Goal: Communication & Community: Answer question/provide support

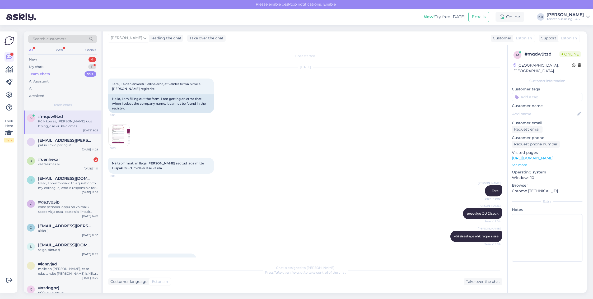
scroll to position [1090, 0]
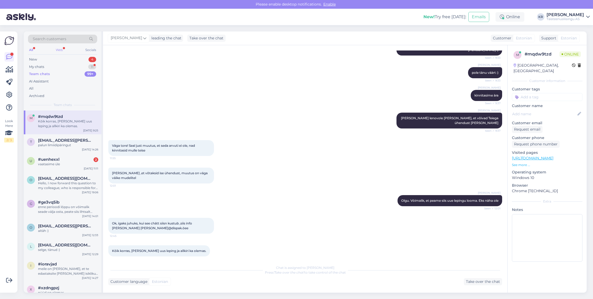
click at [58, 50] on div "Web" at bounding box center [59, 49] width 9 height 7
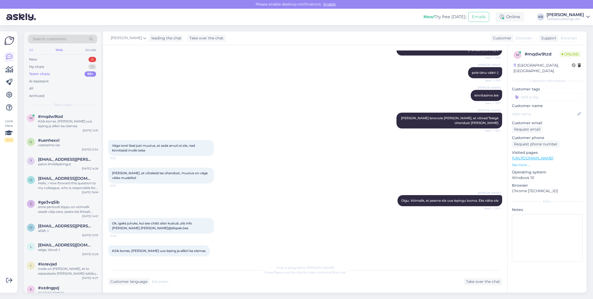
click at [31, 49] on div "All" at bounding box center [31, 49] width 6 height 7
drag, startPoint x: 64, startPoint y: 126, endPoint x: 65, endPoint y: 123, distance: 3.4
click at [65, 126] on div "Kõik korras, [PERSON_NAME] uus leping ja allkiri ka olemas." at bounding box center [68, 124] width 60 height 10
drag, startPoint x: 51, startPoint y: 58, endPoint x: 54, endPoint y: 62, distance: 4.7
click at [51, 58] on div "New 4" at bounding box center [62, 59] width 69 height 7
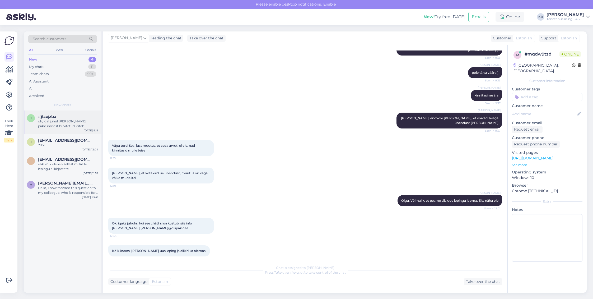
click at [57, 122] on div "ok, igal juhul [PERSON_NAME] pakkumisest huvitatud, aitäh" at bounding box center [68, 124] width 60 height 10
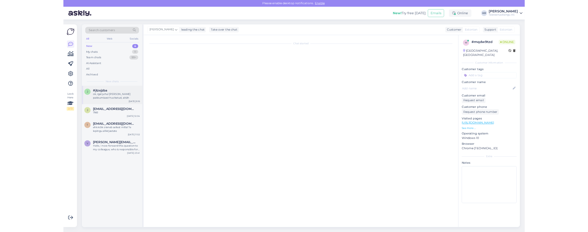
scroll to position [0, 0]
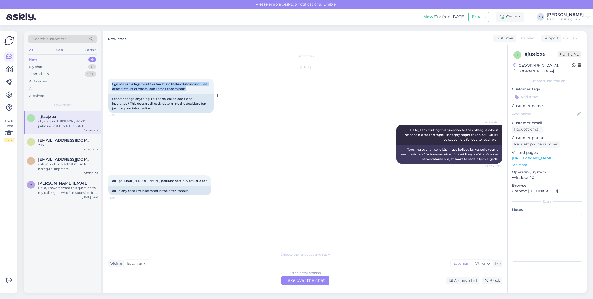
drag, startPoint x: 118, startPoint y: 81, endPoint x: 213, endPoint y: 88, distance: 94.7
click at [213, 88] on div "Ega ma ju midagi muuta ei saa st. nö lisakindlustustust? See otseslt otsust ei …" at bounding box center [161, 86] width 106 height 16
click at [30, 57] on div "New" at bounding box center [33, 59] width 8 height 5
click at [32, 49] on div "All" at bounding box center [31, 49] width 6 height 7
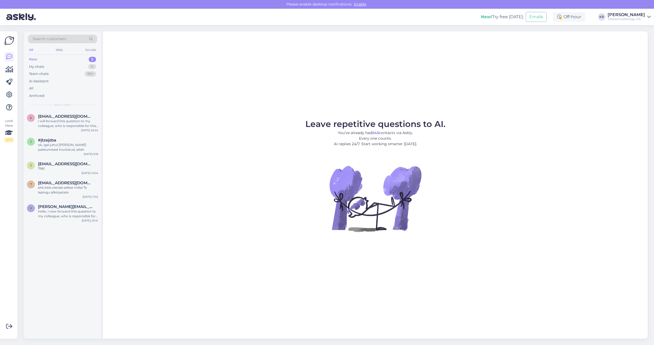
click at [33, 57] on div "New" at bounding box center [33, 59] width 8 height 5
click at [49, 119] on div "I will forward this question to my colleague, who is responsible for this. The …" at bounding box center [68, 124] width 60 height 10
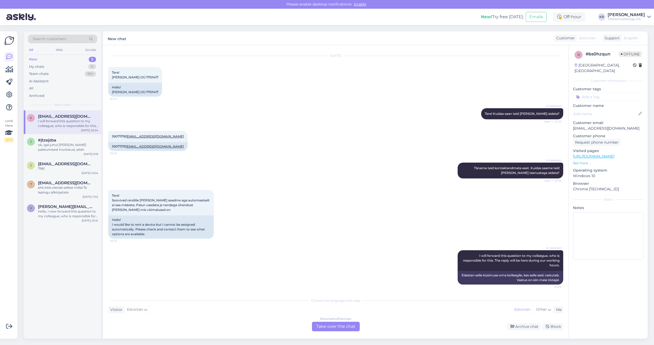
scroll to position [21, 0]
click at [320, 206] on div "Estonian to Estonian Take over the chat" at bounding box center [336, 327] width 48 height 10
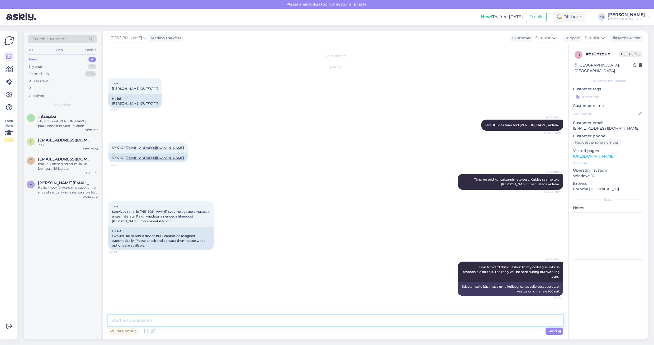
click at [157, 206] on textarea at bounding box center [335, 320] width 455 height 11
type textarea "Tere, täname sisendi eest, kontakteerume kliendiga."
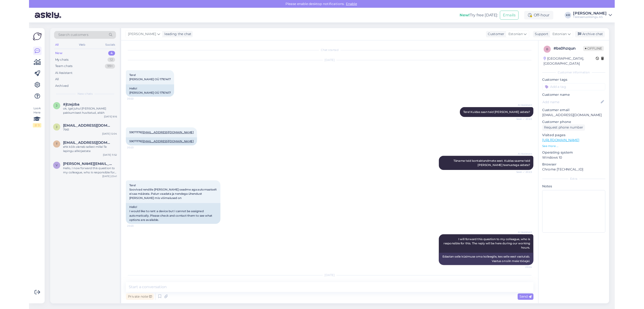
scroll to position [0, 0]
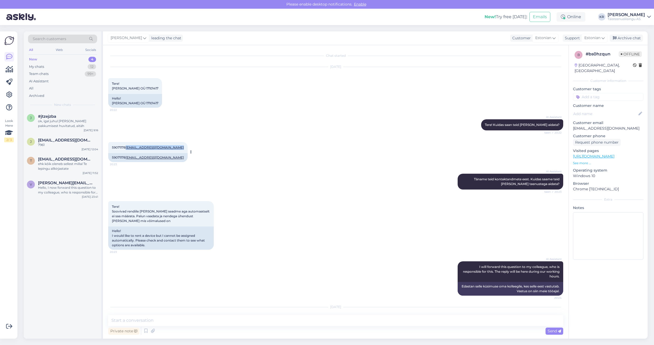
drag, startPoint x: 146, startPoint y: 152, endPoint x: 112, endPoint y: 152, distance: 34.1
click at [112, 152] on div "59071178 SerhiiBilyk@mail.com 20:23" at bounding box center [147, 147] width 79 height 11
copy span "SerhiiBilyk@mail.com"
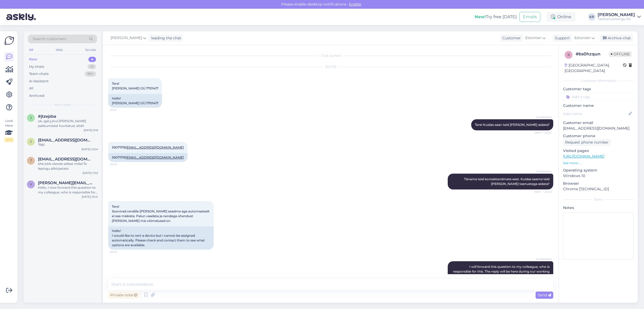
click at [27, 57] on div "Search customers All Web Socials New 4 My chats 12 Team chats 99+ AI Assistant …" at bounding box center [63, 70] width 78 height 79
click at [31, 58] on div "New" at bounding box center [33, 59] width 8 height 5
click at [54, 122] on div "ok, igal juhul [PERSON_NAME] pakkumisest huvitatud, aitäh" at bounding box center [68, 124] width 60 height 10
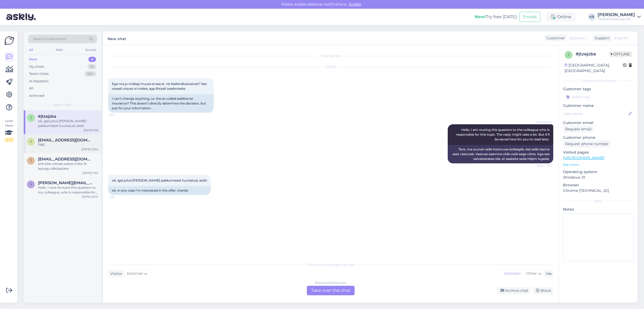
click at [71, 144] on div "7961" at bounding box center [68, 145] width 60 height 5
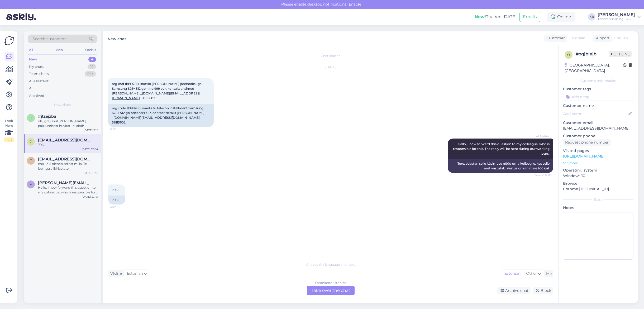
click at [46, 60] on div "New 4" at bounding box center [62, 59] width 69 height 7
click at [42, 68] on div "My chats" at bounding box center [36, 66] width 15 height 5
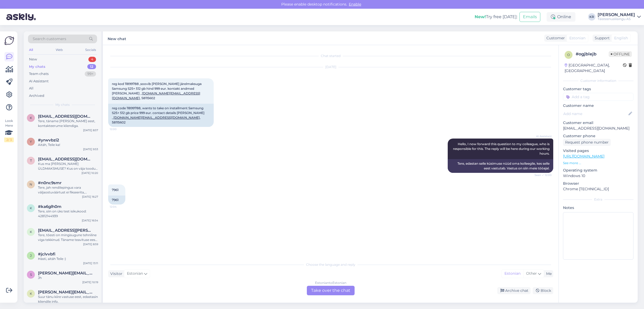
click at [31, 49] on div "All" at bounding box center [31, 49] width 6 height 7
click at [59, 118] on span "kristiine@tele2.com" at bounding box center [65, 116] width 55 height 5
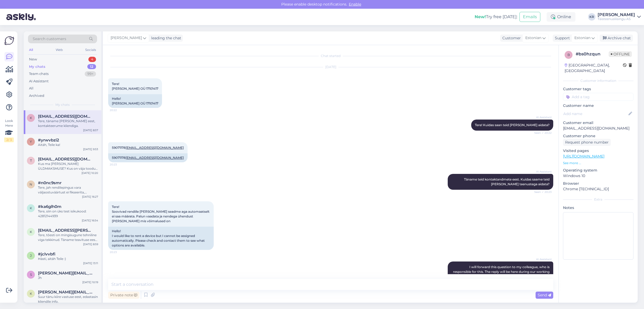
scroll to position [71, 0]
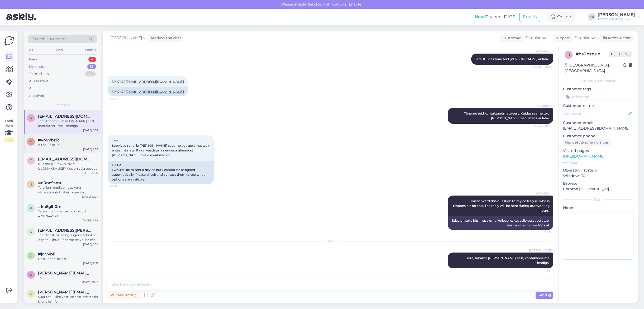
click at [64, 147] on div "y #yrwvbzi2 Aitäh, Teile ka! Aug 21 9:53" at bounding box center [63, 143] width 78 height 19
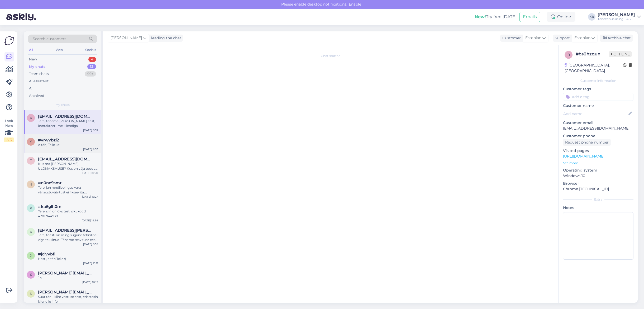
scroll to position [259, 0]
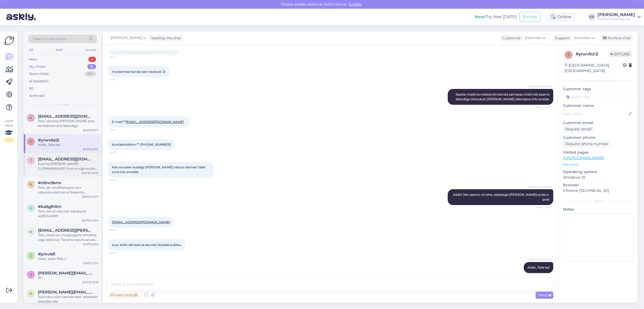
click at [70, 164] on div "Kus ma leian VARA ÜLDMAKSMUSE? Kus on väja toodud kogu summa, mis kuulub vara m…" at bounding box center [68, 167] width 60 height 10
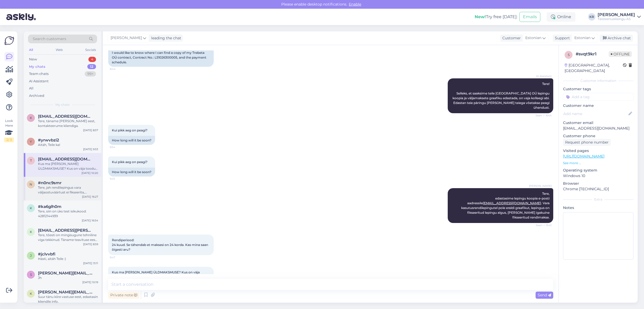
click at [62, 190] on div "Tere, jah rendilepingus vara väljaostuväärtust ei fikseerita, küll aga saame so…" at bounding box center [68, 190] width 60 height 10
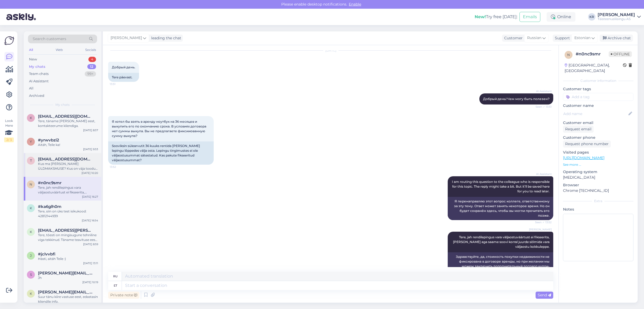
click at [58, 166] on div "Kus ma leian VARA ÜLDMAKSMUSE? Kus on väja toodud kogu summa, mis kuulub vara m…" at bounding box center [68, 167] width 60 height 10
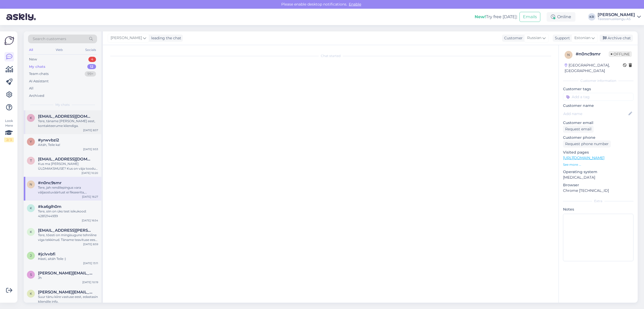
scroll to position [51, 0]
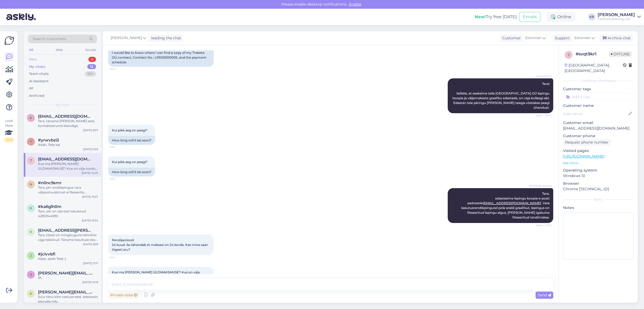
click at [36, 60] on div "New" at bounding box center [33, 59] width 8 height 5
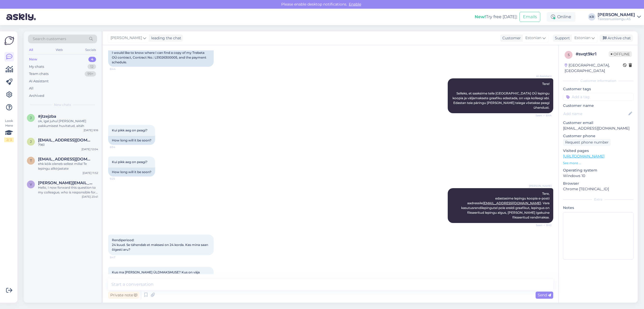
click at [31, 49] on div "All" at bounding box center [31, 49] width 6 height 7
click at [36, 66] on div "My chats" at bounding box center [36, 66] width 15 height 5
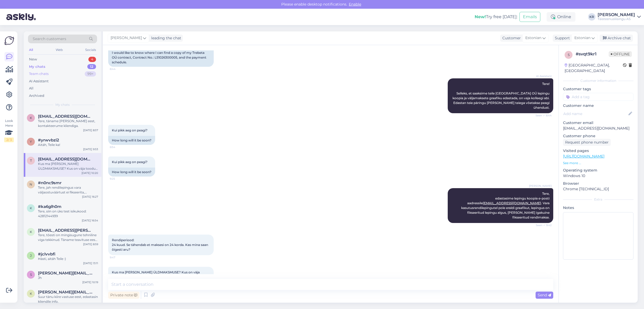
click at [35, 75] on div "Team chats" at bounding box center [39, 73] width 20 height 5
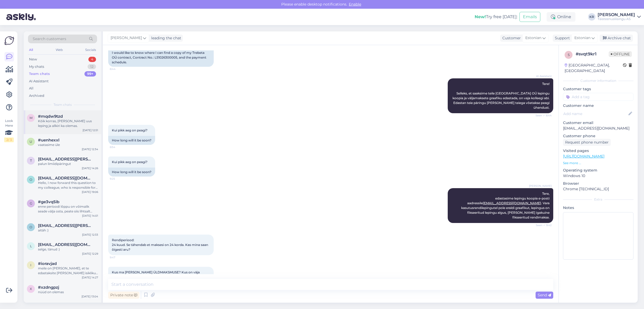
click at [57, 125] on div "Kõik korras, [PERSON_NAME] uus leping ja allkiri ka olemas." at bounding box center [68, 124] width 60 height 10
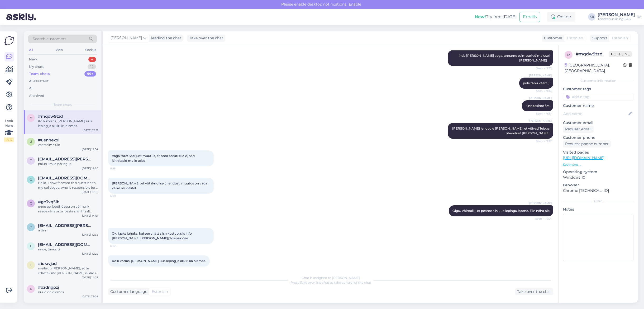
click at [30, 50] on div "All" at bounding box center [31, 49] width 6 height 7
click at [31, 60] on div "New" at bounding box center [33, 59] width 8 height 5
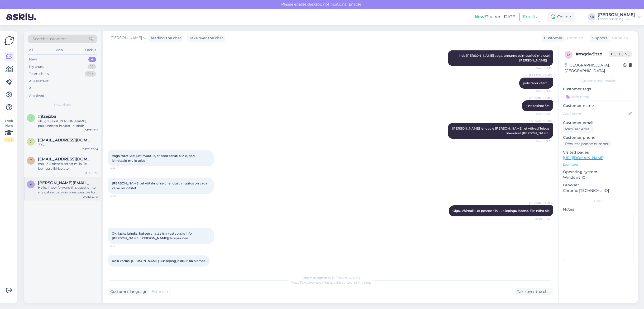
click at [64, 193] on div "Hello, I now forward this question to my colleague, who is responsible for this…" at bounding box center [68, 190] width 60 height 10
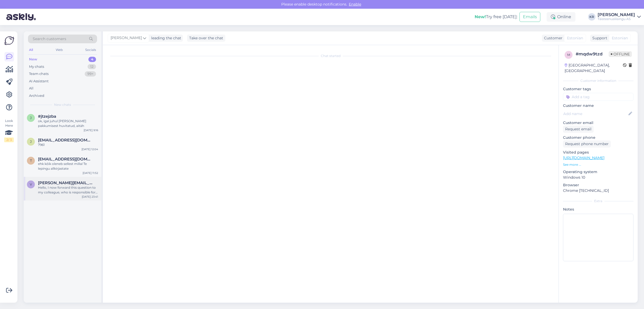
scroll to position [0, 0]
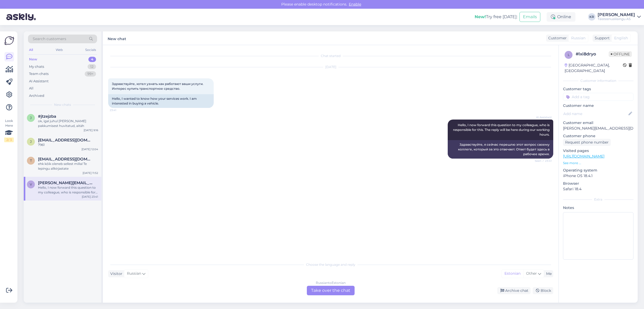
drag, startPoint x: 263, startPoint y: 272, endPoint x: 284, endPoint y: 275, distance: 21.3
click at [263, 206] on div "Visitor Russian Me Estonian Other" at bounding box center [330, 273] width 445 height 7
click at [397, 206] on div "Archive chat" at bounding box center [514, 290] width 33 height 7
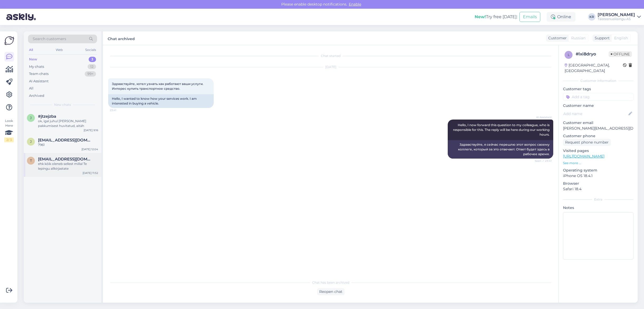
click at [67, 168] on div "ehk kõik oleneb sellest millal Te lepingu allkirjastate" at bounding box center [68, 167] width 60 height 10
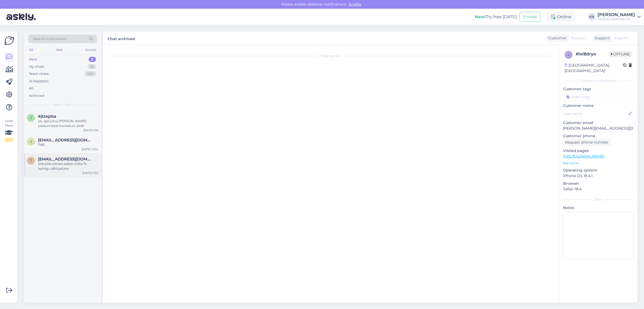
scroll to position [101, 0]
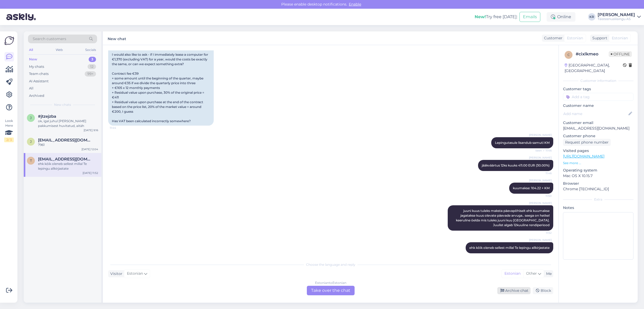
click at [397, 206] on div "Archive chat" at bounding box center [514, 290] width 33 height 7
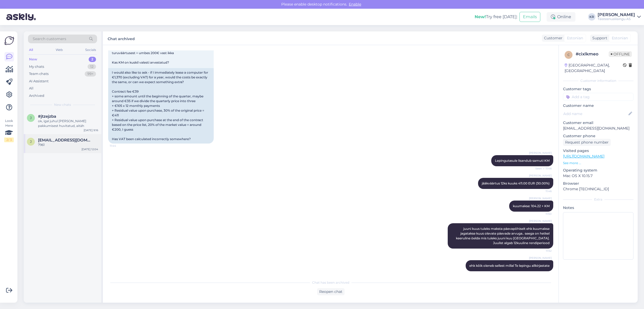
click at [68, 145] on div "7961" at bounding box center [68, 145] width 60 height 5
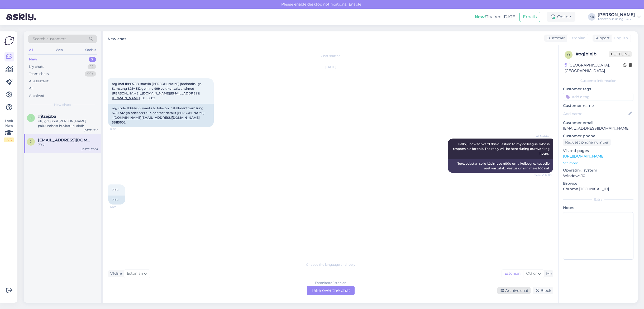
click at [397, 206] on div "Archive chat" at bounding box center [514, 290] width 33 height 7
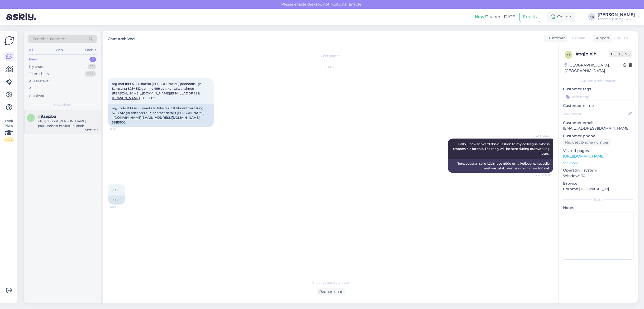
click at [64, 126] on div "ok, igal juhul [PERSON_NAME] pakkumisest huvitatud, aitäh" at bounding box center [68, 124] width 60 height 10
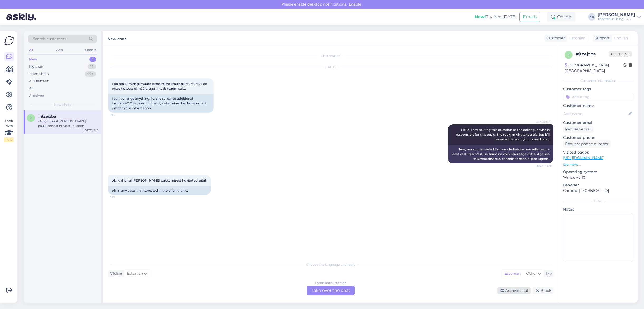
click at [397, 206] on div "Archive chat" at bounding box center [514, 290] width 33 height 7
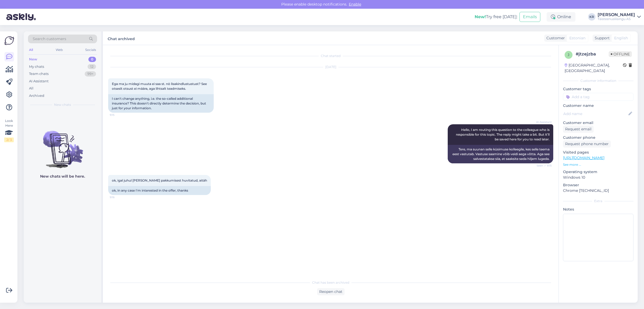
click at [31, 50] on div "All" at bounding box center [31, 49] width 6 height 7
click at [68, 49] on div "All Web Socials" at bounding box center [62, 50] width 69 height 8
click at [58, 49] on div "Web" at bounding box center [59, 49] width 9 height 7
click at [31, 50] on div "All" at bounding box center [31, 49] width 6 height 7
drag, startPoint x: 91, startPoint y: 51, endPoint x: 82, endPoint y: 51, distance: 9.0
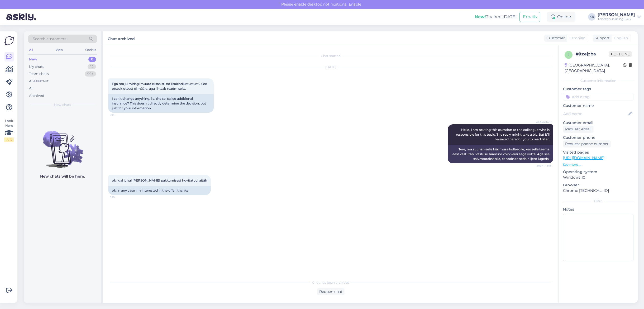
click at [91, 51] on div "Socials" at bounding box center [90, 49] width 13 height 7
drag, startPoint x: 31, startPoint y: 50, endPoint x: 32, endPoint y: 53, distance: 3.2
click at [31, 50] on div "All" at bounding box center [31, 49] width 6 height 7
click at [35, 66] on div "My chats" at bounding box center [36, 66] width 15 height 5
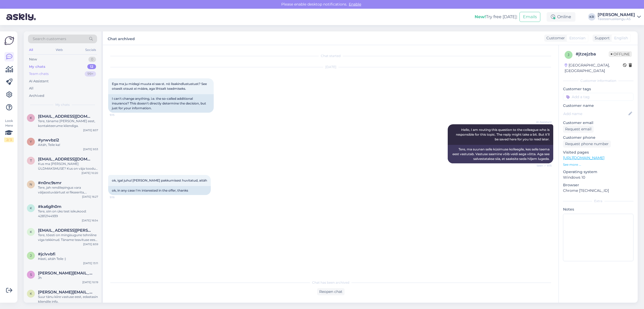
click at [37, 73] on div "Team chats" at bounding box center [39, 73] width 20 height 5
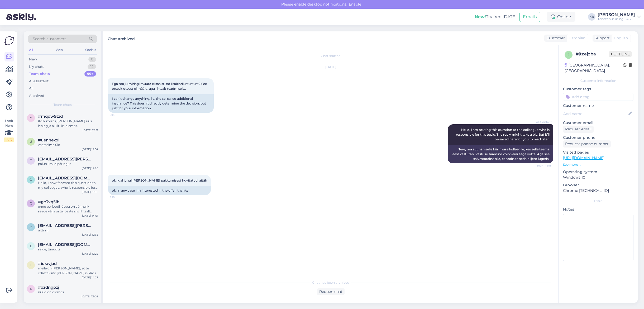
drag, startPoint x: 40, startPoint y: 65, endPoint x: 39, endPoint y: 70, distance: 5.6
click at [40, 66] on div "My chats" at bounding box center [36, 66] width 15 height 5
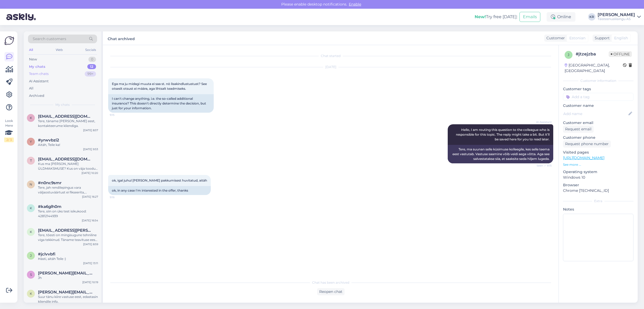
click at [38, 73] on div "Team chats" at bounding box center [39, 73] width 20 height 5
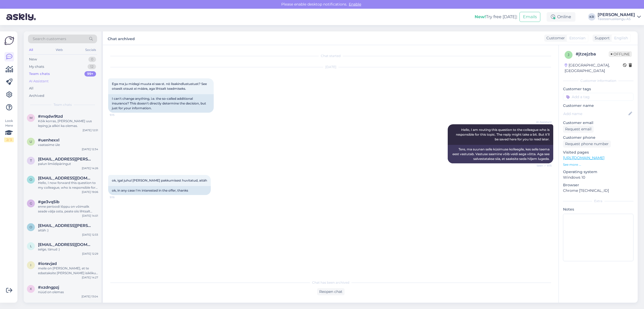
click at [41, 82] on div "AI Assistant" at bounding box center [39, 81] width 20 height 5
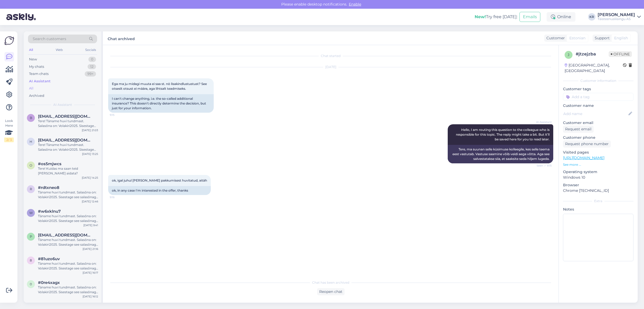
click at [32, 88] on div "All" at bounding box center [31, 88] width 4 height 5
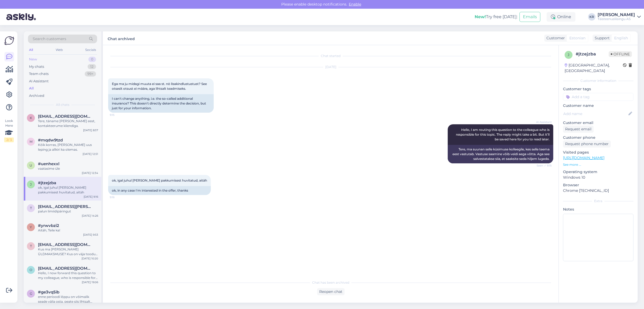
click at [31, 60] on div "New" at bounding box center [33, 59] width 8 height 5
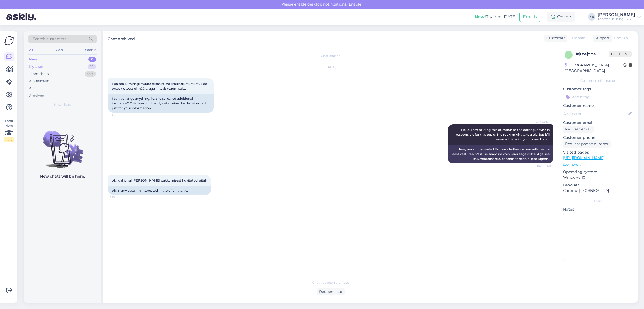
click at [34, 66] on div "My chats" at bounding box center [36, 66] width 15 height 5
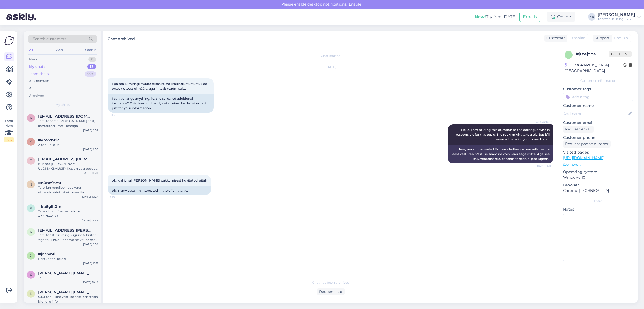
click at [38, 72] on div "Team chats" at bounding box center [39, 73] width 20 height 5
